Goal: Complete application form

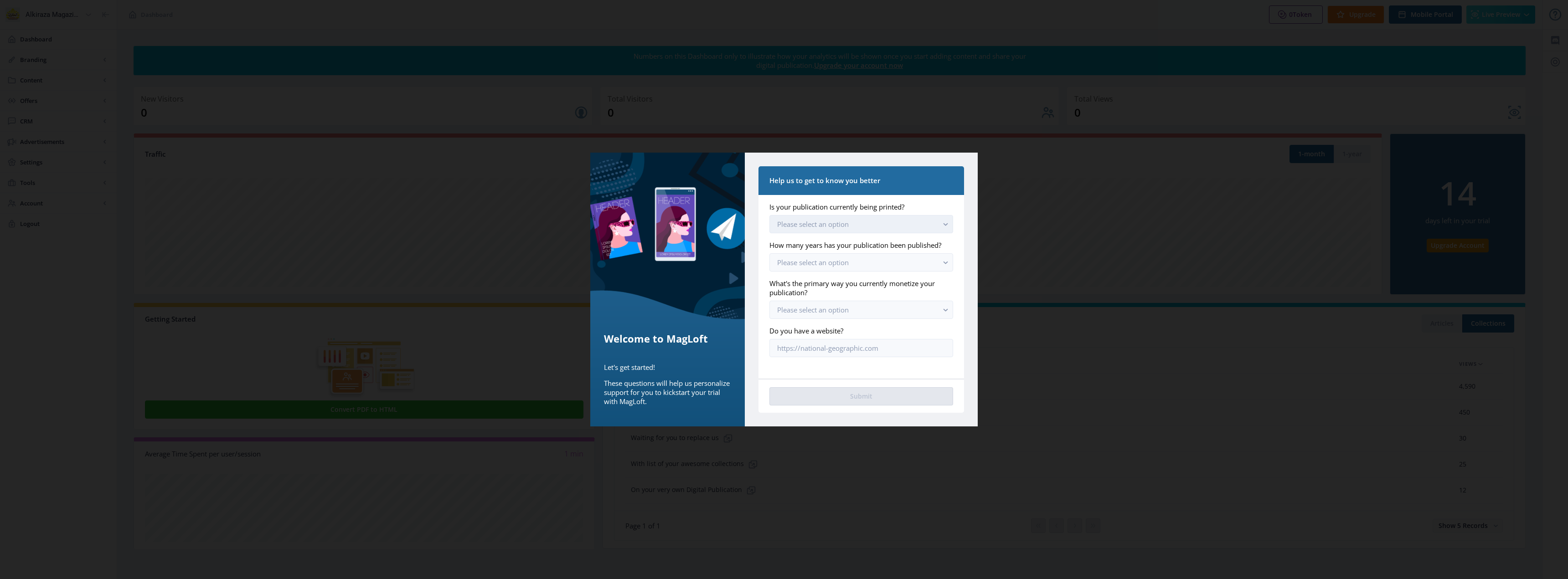
click at [859, 222] on button "Please select an option" at bounding box center [861, 224] width 184 height 18
click at [856, 246] on nb-option "Yes, we still print [DATE]" at bounding box center [861, 246] width 183 height 17
click at [856, 263] on button "Please select an option" at bounding box center [861, 262] width 184 height 18
click at [834, 351] on span "More than 5 years" at bounding box center [808, 353] width 61 height 11
click at [864, 310] on button "Please select an option" at bounding box center [861, 310] width 184 height 18
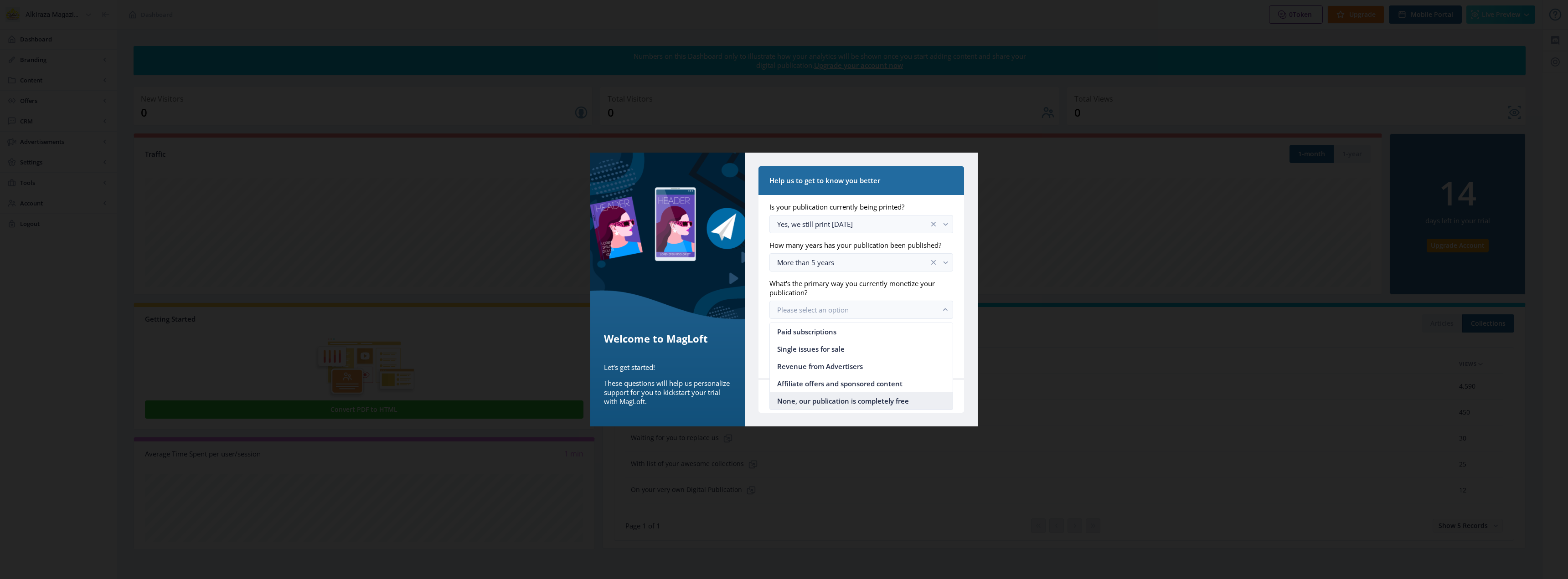
click at [872, 401] on span "None, our publication is completely free" at bounding box center [843, 401] width 131 height 11
click at [863, 395] on button "Submit" at bounding box center [861, 397] width 184 height 18
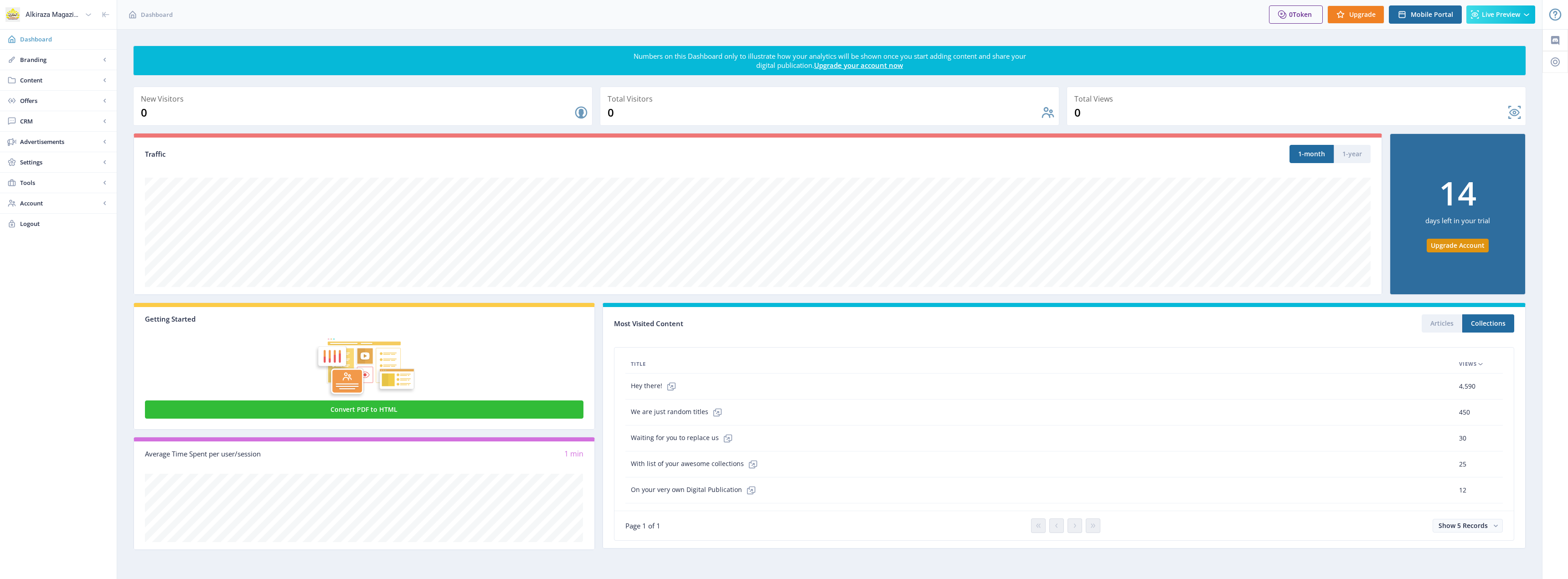
click at [38, 41] on span "Dashboard" at bounding box center [65, 39] width 89 height 9
click at [43, 44] on link "Dashboard" at bounding box center [58, 39] width 117 height 20
